Goal: Transaction & Acquisition: Download file/media

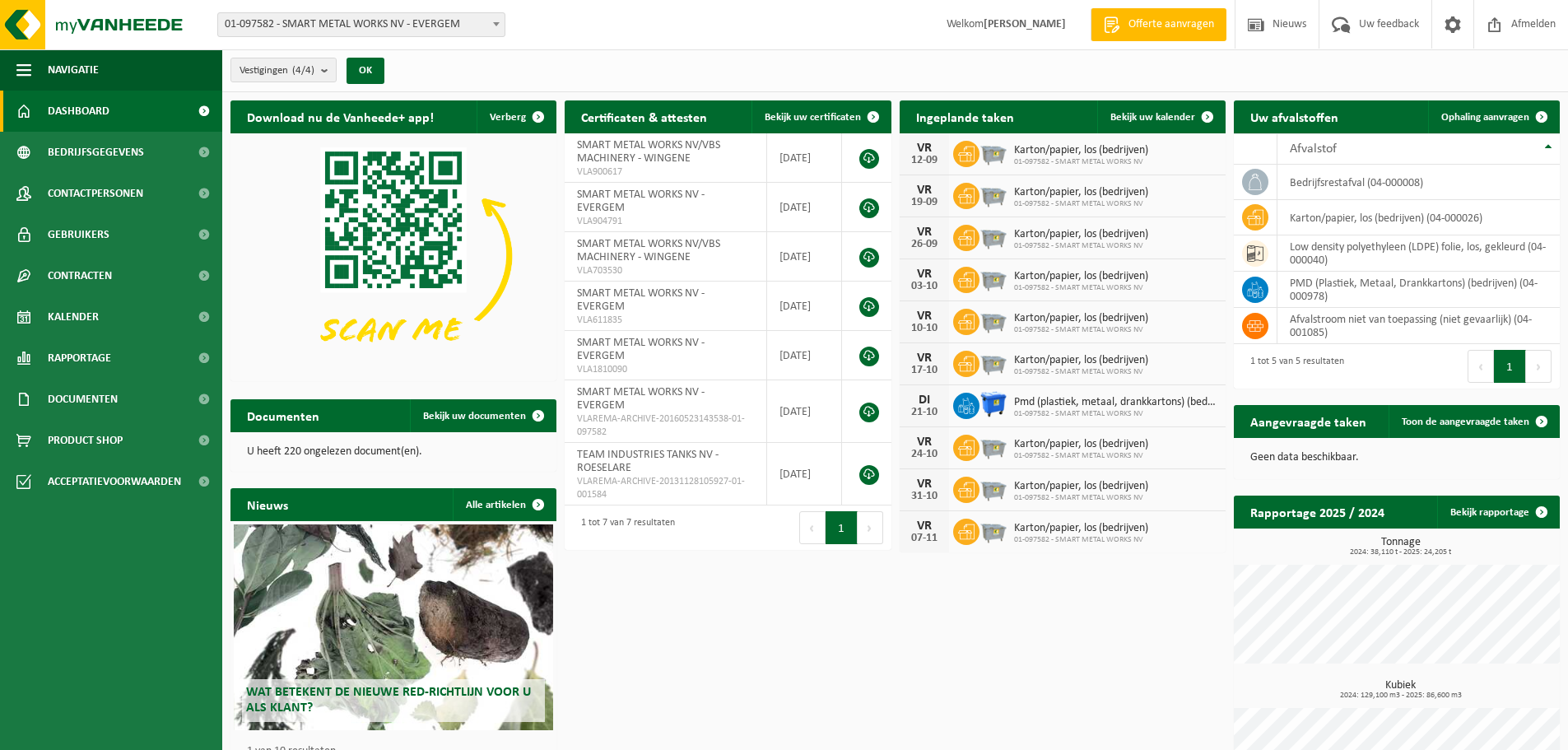
click at [445, 29] on span "01-097582 - SMART METAL WORKS NV - EVERGEM" at bounding box center [361, 24] width 287 height 24
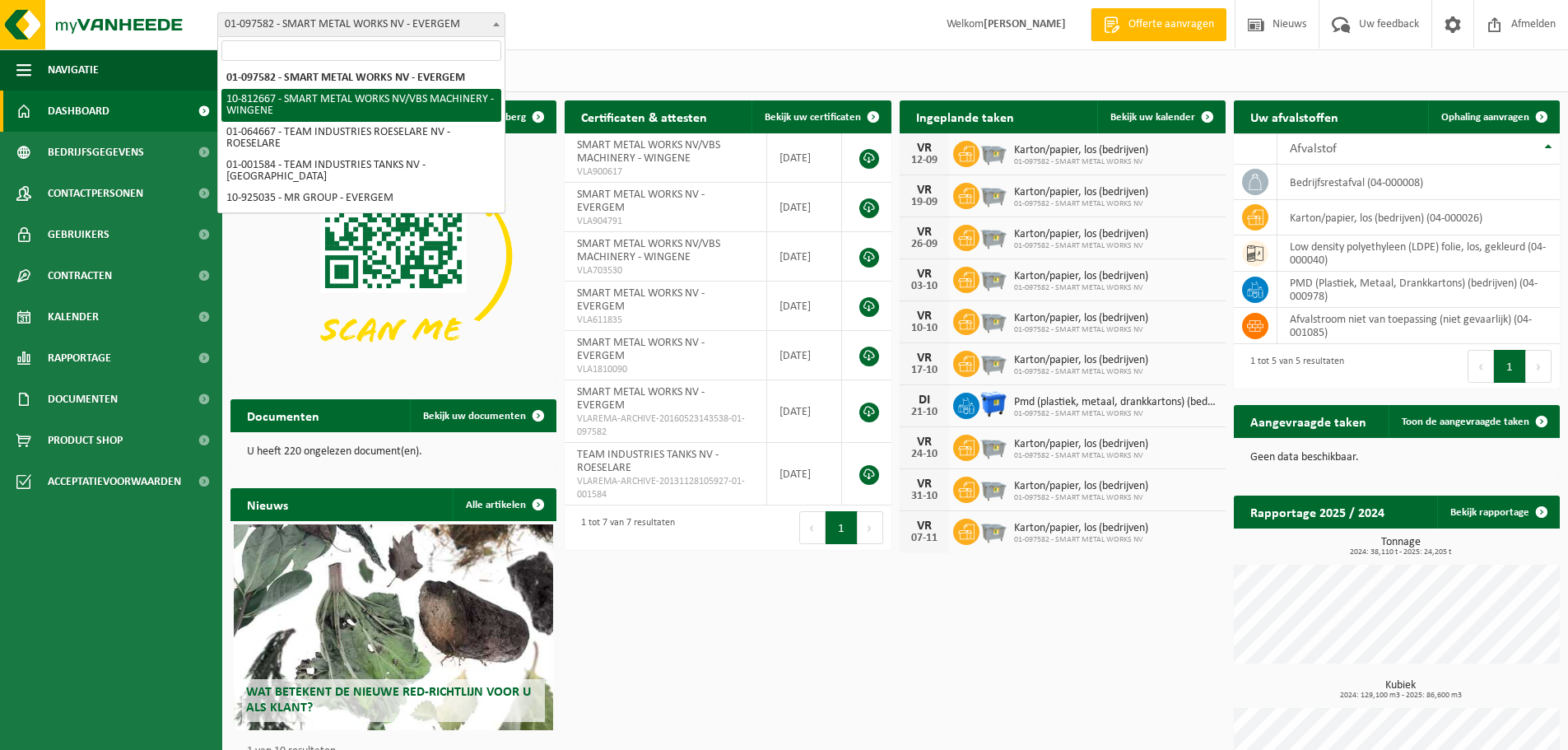
click at [632, 72] on div "Vestigingen (4/4) Alles selecteren Alles deselecteren Actieve selecteren SMART …" at bounding box center [895, 72] width 1346 height 43
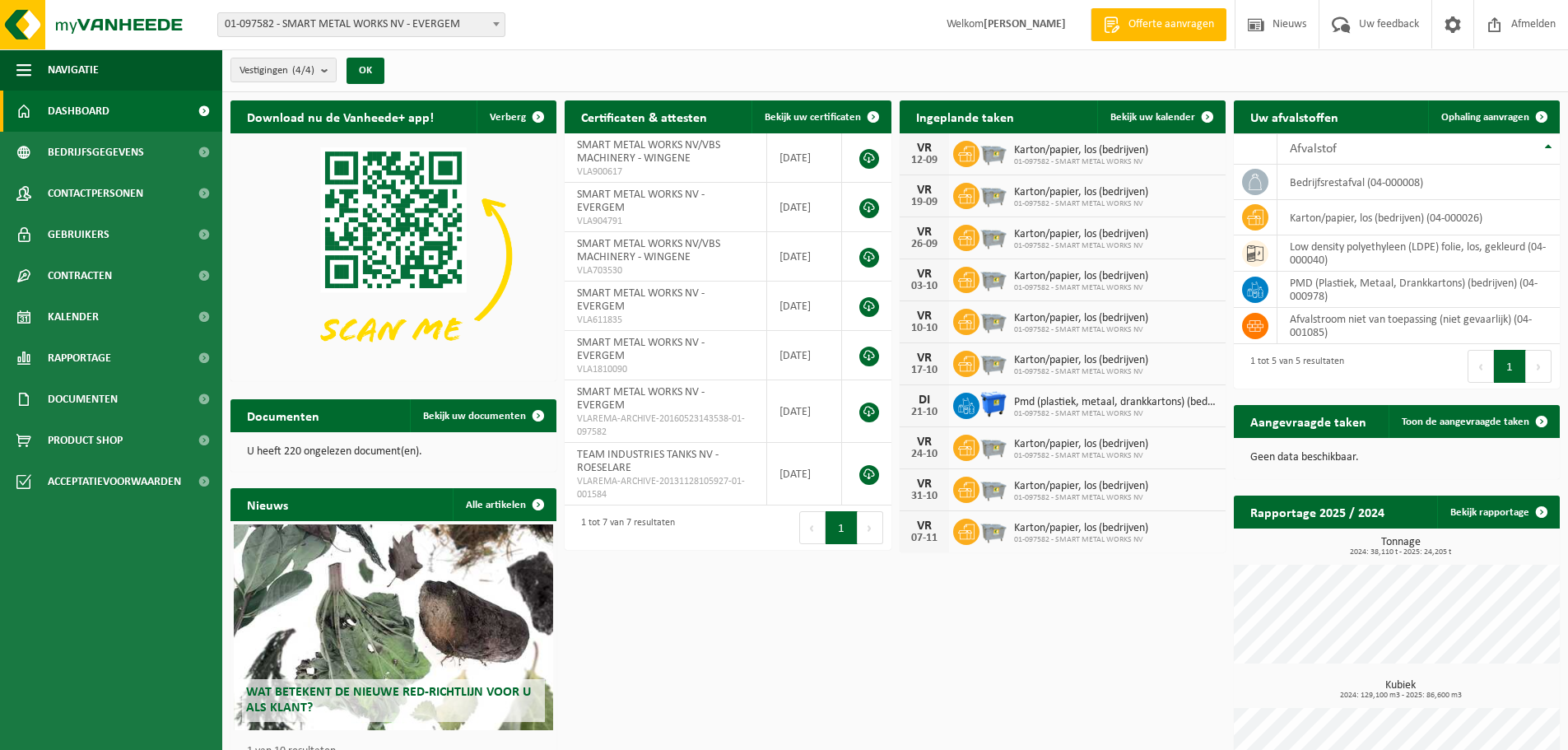
click at [421, 20] on span "01-097582 - SMART METAL WORKS NV - EVERGEM" at bounding box center [361, 24] width 287 height 24
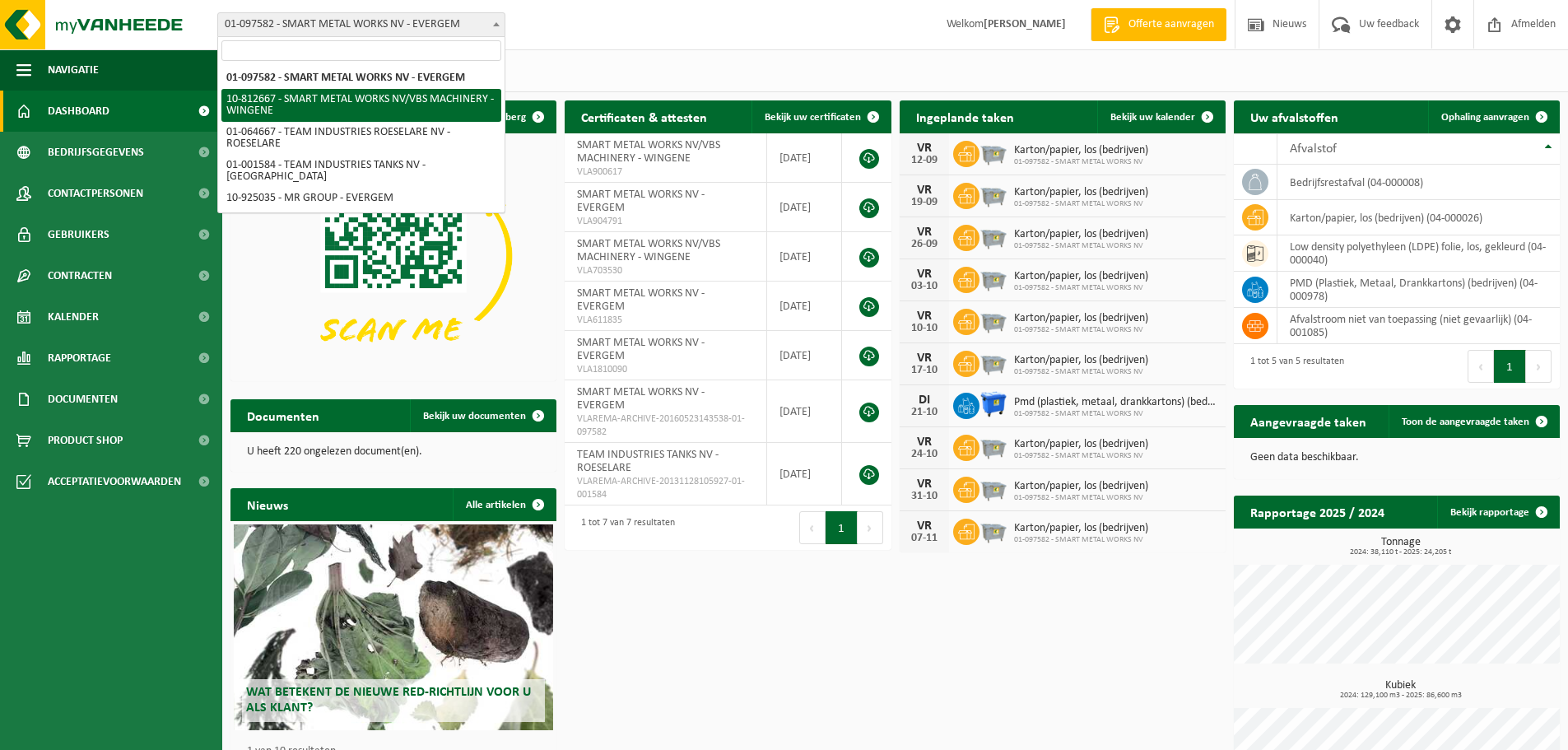
select select "37043"
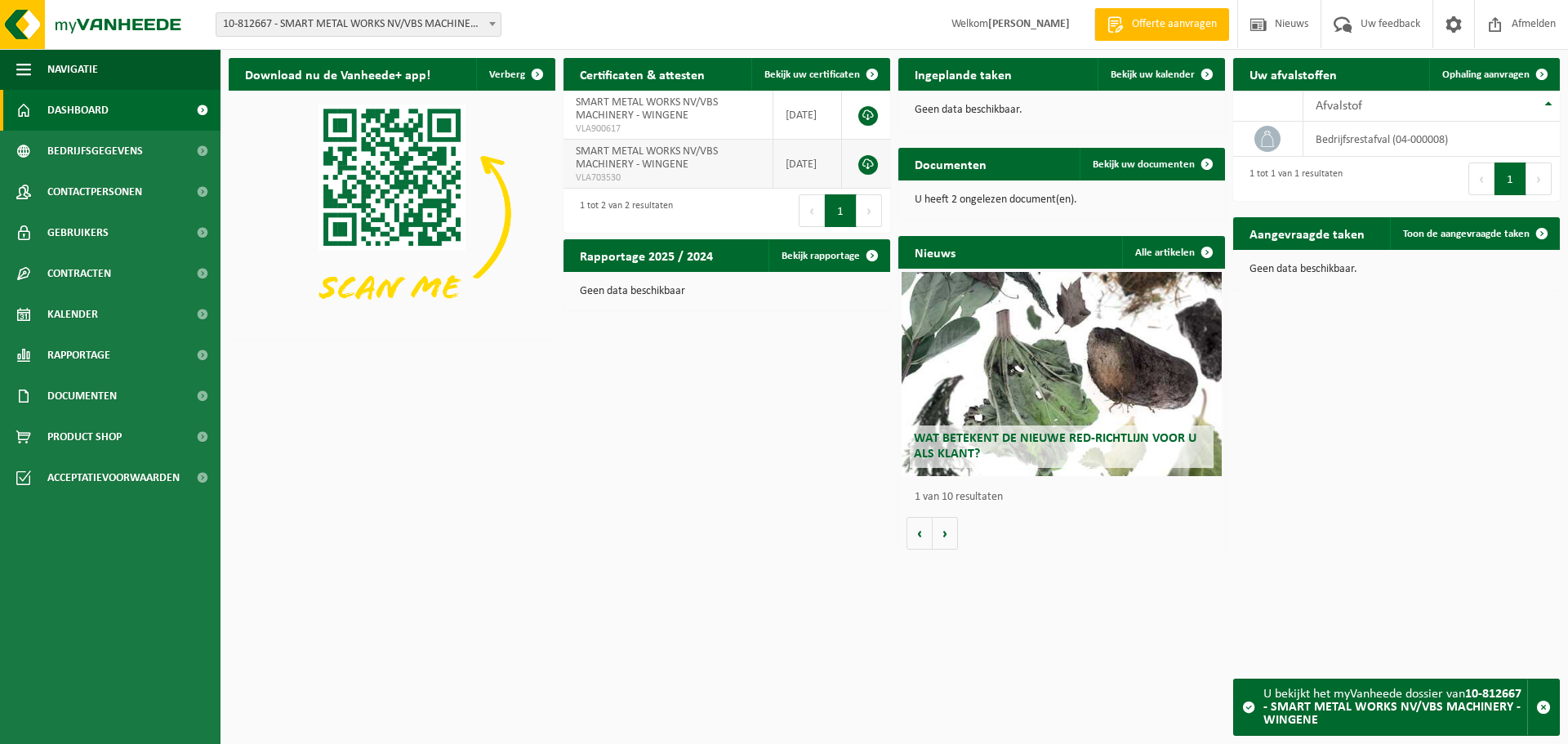
click at [866, 162] on link at bounding box center [868, 164] width 20 height 20
click at [726, 474] on div "Download nu de Vanheede+ app! Verberg Certificaten & attesten Bekijk uw certifi…" at bounding box center [894, 303] width 1339 height 508
click at [1541, 704] on span "button" at bounding box center [1544, 708] width 15 height 15
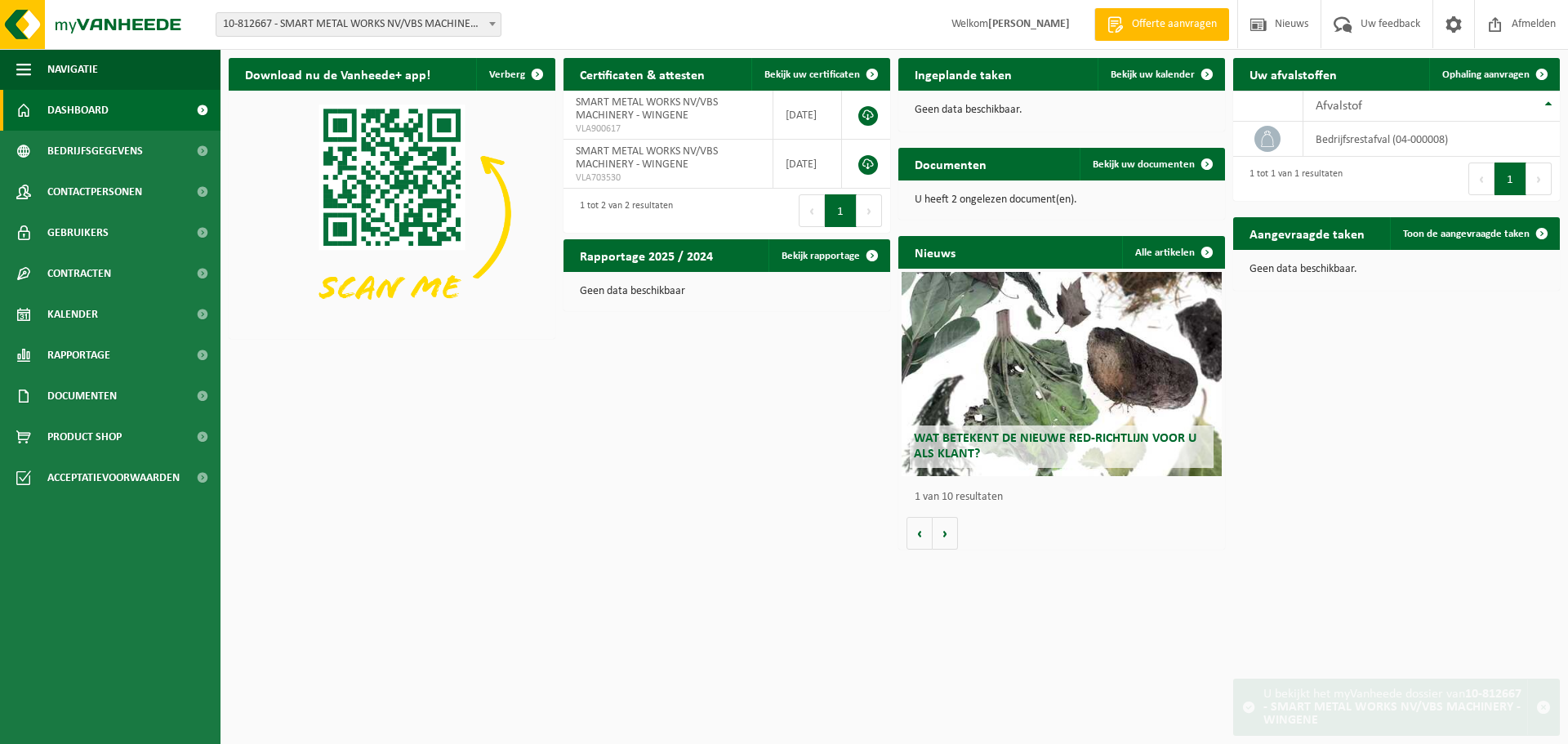
click at [812, 631] on html "Vestiging: 01-097582 - SMART METAL WORKS NV - EVERGEM 10-812667 - SMART METAL W…" at bounding box center [784, 372] width 1568 height 744
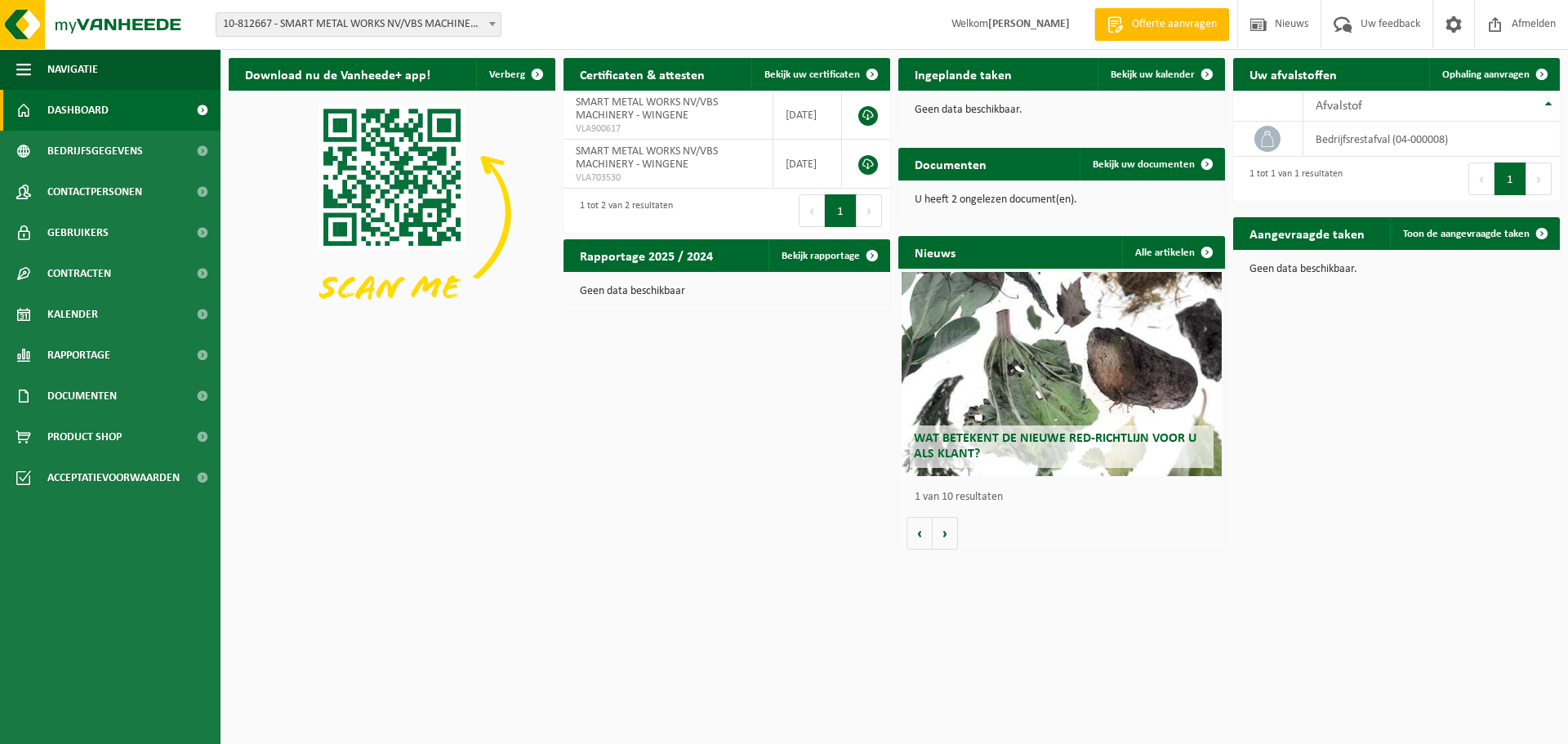
click at [696, 634] on html "Vestiging: 01-097582 - SMART METAL WORKS NV - EVERGEM 10-812667 - SMART METAL W…" at bounding box center [784, 372] width 1568 height 744
click at [752, 631] on html "Vestiging: 01-097582 - SMART METAL WORKS NV - EVERGEM 10-812667 - SMART METAL W…" at bounding box center [784, 372] width 1568 height 744
click at [669, 609] on html "Vestiging: 01-097582 - SMART METAL WORKS NV - EVERGEM 10-812667 - SMART METAL W…" at bounding box center [784, 372] width 1568 height 744
click at [1255, 616] on html "Vestiging: 01-097582 - SMART METAL WORKS NV - EVERGEM 10-812667 - SMART METAL W…" at bounding box center [784, 372] width 1568 height 744
click at [869, 169] on link at bounding box center [868, 164] width 20 height 20
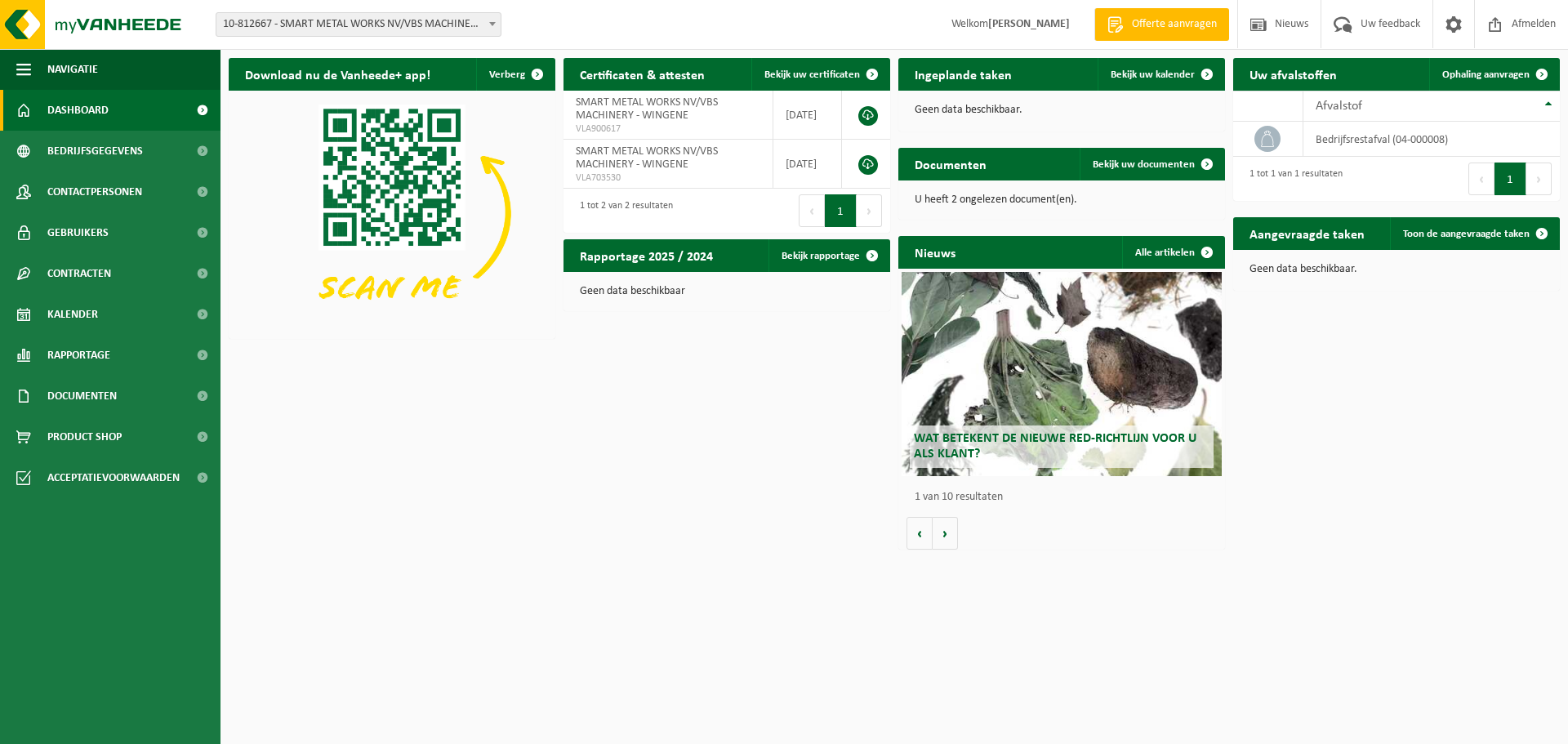
click at [634, 490] on div "Download nu de Vanheede+ app! Verberg Certificaten & attesten Bekijk uw certifi…" at bounding box center [894, 303] width 1339 height 508
